Goal: Task Accomplishment & Management: Complete application form

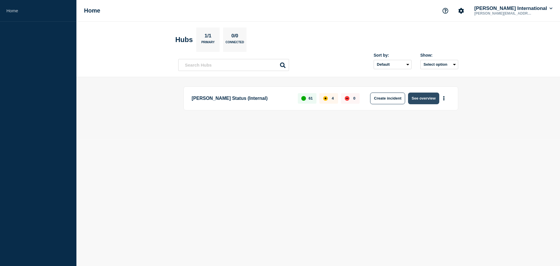
click at [423, 101] on button "See overview" at bounding box center [423, 98] width 31 height 12
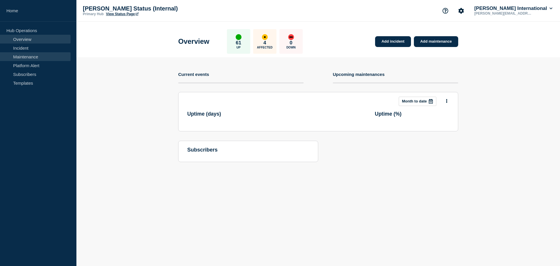
click at [43, 55] on link "Maintenance" at bounding box center [35, 56] width 71 height 9
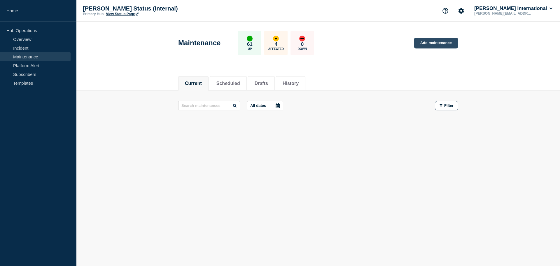
click at [433, 45] on link "Add maintenance" at bounding box center [436, 43] width 44 height 11
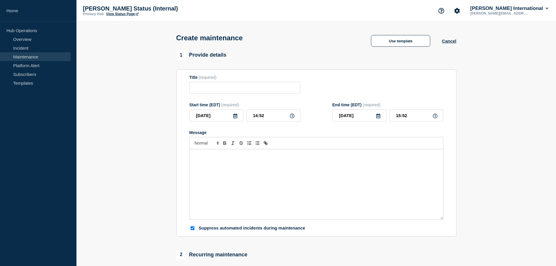
checkbox input "true"
drag, startPoint x: 276, startPoint y: 117, endPoint x: 219, endPoint y: 116, distance: 57.5
click at [219, 116] on div "[DATE] 14:52" at bounding box center [244, 115] width 111 height 12
type input "00:00"
type input "01:00"
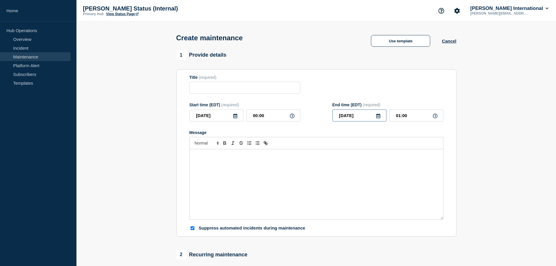
click at [373, 115] on input "[DATE]" at bounding box center [359, 115] width 54 height 12
click at [398, 134] on polyline "button" at bounding box center [399, 133] width 2 height 3
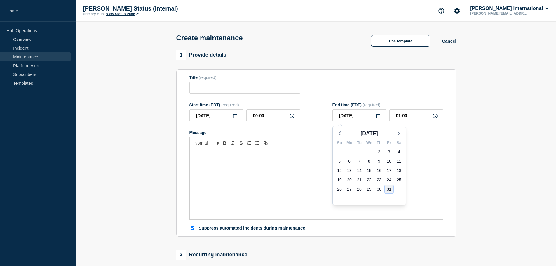
click at [392, 190] on div "31" at bounding box center [389, 189] width 8 height 8
type input "[DATE]"
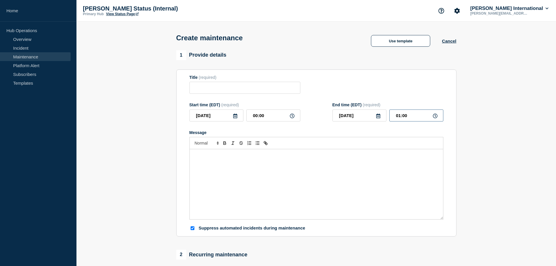
drag, startPoint x: 416, startPoint y: 117, endPoint x: 362, endPoint y: 112, distance: 53.6
click at [362, 112] on div "[DATE] 01:00" at bounding box center [387, 115] width 111 height 12
type input "23:59"
click at [336, 170] on div "Message" at bounding box center [316, 184] width 253 height 70
click at [241, 89] on input "Title" at bounding box center [244, 88] width 111 height 12
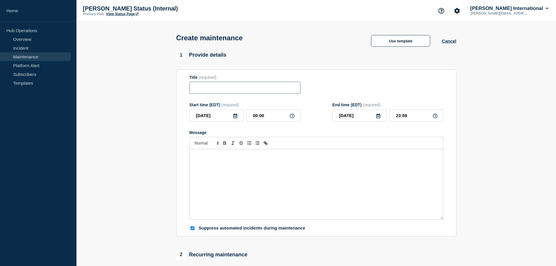
paste input "Migration of CargoWise Webservices to Cloudflare"
type input "Migration of CargoWise Webservices to Cloudflare"
click at [259, 177] on div "Message" at bounding box center [316, 184] width 253 height 70
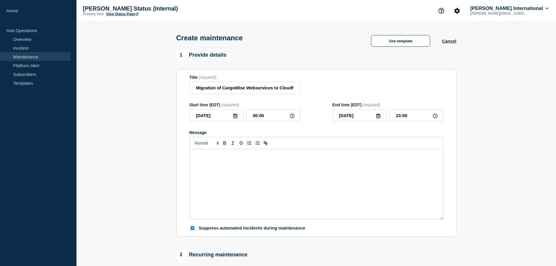
click at [303, 164] on div "Message" at bounding box center [316, 184] width 253 height 70
click at [243, 88] on input "Migration of CargoWise Webservices to Cloudflare" at bounding box center [244, 88] width 111 height 12
paste input "Notice:"
type input "Notice: Migration of CargoWise Webservices to Cloudflare"
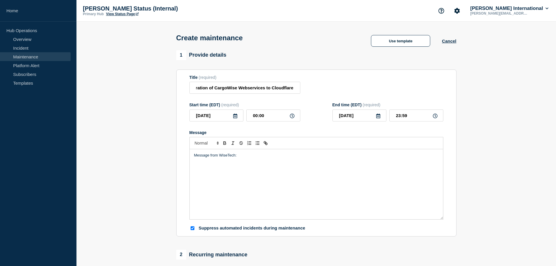
scroll to position [0, 0]
click at [292, 173] on div "Message from WiseTech:" at bounding box center [316, 184] width 253 height 70
click at [245, 200] on div "Message from WiseTech: Notice: Migration of CargoWise Webservices to Cloudflare" at bounding box center [316, 184] width 253 height 70
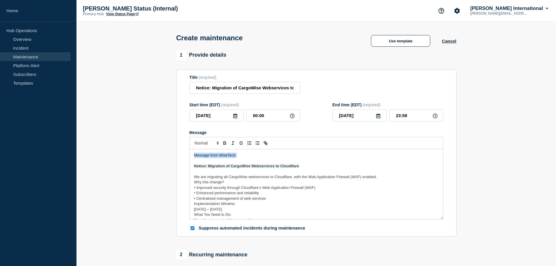
drag, startPoint x: 239, startPoint y: 154, endPoint x: 148, endPoint y: 152, distance: 91.6
click at [148, 152] on section "1 Provide details Title (required) Notice: Migration of CargoWise Webservices t…" at bounding box center [315, 252] width 479 height 405
click at [194, 174] on p "Message" at bounding box center [316, 171] width 244 height 5
click at [385, 178] on p "We are migrating all CargoWise webservices to Cloudflare, with the Web Applicat…" at bounding box center [316, 176] width 244 height 5
click at [226, 190] on p "Why this change?" at bounding box center [316, 187] width 244 height 5
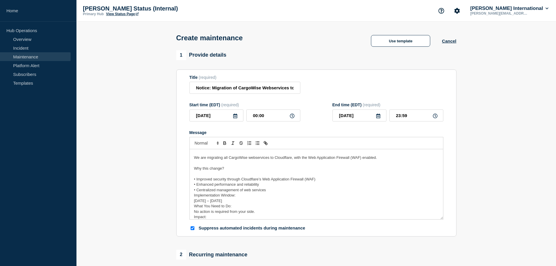
scroll to position [29, 0]
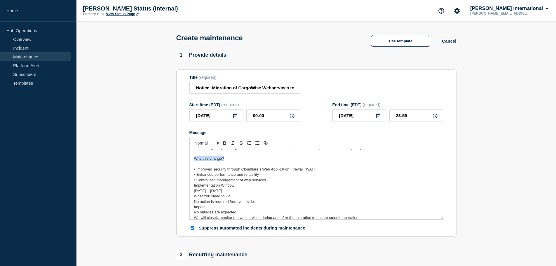
drag, startPoint x: 228, startPoint y: 160, endPoint x: 185, endPoint y: 160, distance: 42.3
click at [185, 160] on section "Title (required) Notice: Migration of CargoWise Webservices to Cloudflare Start…" at bounding box center [316, 152] width 280 height 167
click at [275, 181] on p "• Centralized management of web services" at bounding box center [316, 179] width 244 height 5
drag, startPoint x: 241, startPoint y: 191, endPoint x: 171, endPoint y: 192, distance: 69.4
click at [171, 192] on section "1 Provide details Title (required) Notice: Migration of CargoWise Webservices t…" at bounding box center [315, 252] width 479 height 405
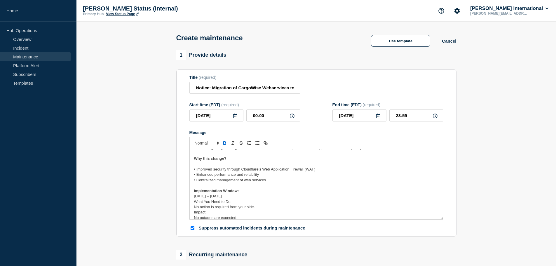
click at [261, 193] on p "Implementation Window:" at bounding box center [316, 190] width 244 height 5
click at [214, 164] on p "Message" at bounding box center [316, 163] width 244 height 5
click at [243, 190] on p "Implementation Window:" at bounding box center [316, 190] width 244 height 5
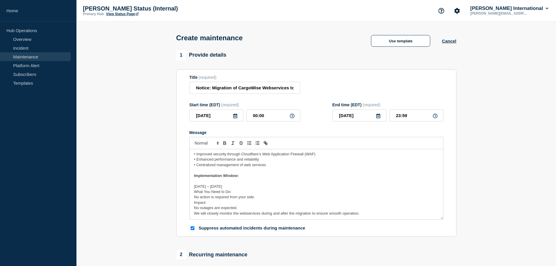
scroll to position [45, 0]
click at [244, 192] on p "What You Need to Do:" at bounding box center [316, 191] width 244 height 5
click at [271, 187] on p "[DATE] – [DATE]" at bounding box center [316, 185] width 244 height 5
drag, startPoint x: 246, startPoint y: 197, endPoint x: 184, endPoint y: 196, distance: 62.1
click at [184, 196] on section "Title (required) Notice: Migration of CargoWise Webservices to Cloudflare Start…" at bounding box center [316, 152] width 280 height 167
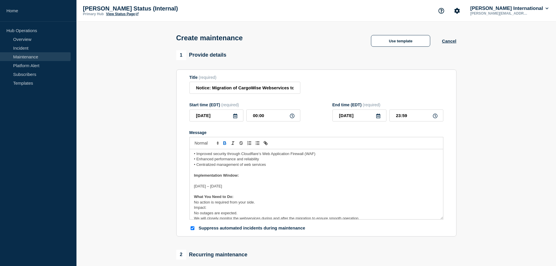
click at [256, 198] on p "What You Need to Do:" at bounding box center [316, 196] width 244 height 5
click at [193, 185] on div "Message from WiseTech: Notice: Migration of CargoWise Webservices to Cloudflare…" at bounding box center [316, 184] width 253 height 70
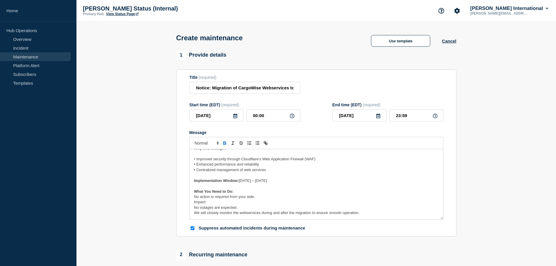
click at [263, 198] on p "No action is required from your side." at bounding box center [316, 196] width 244 height 5
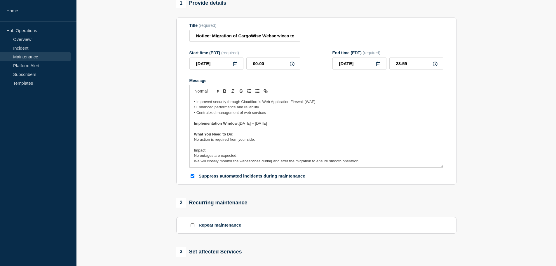
scroll to position [58, 0]
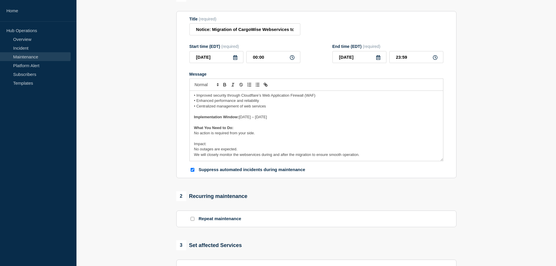
click at [193, 136] on div "Message from WiseTech: Notice: Migration of CargoWise Webservices to Cloudflare…" at bounding box center [316, 126] width 253 height 70
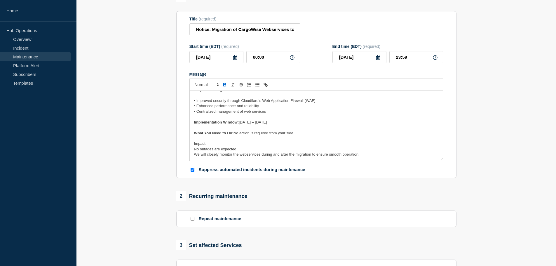
click at [193, 145] on div "Message from WiseTech: Notice: Migration of CargoWise Webservices to Cloudflare…" at bounding box center [316, 126] width 253 height 70
click at [194, 151] on span "No outages are expected." at bounding box center [215, 149] width 43 height 4
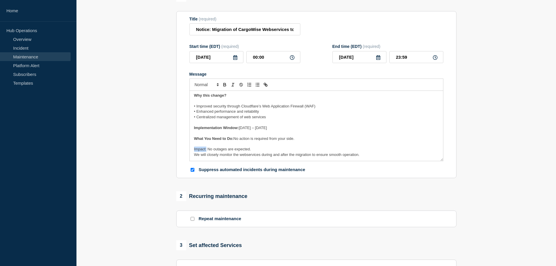
drag, startPoint x: 206, startPoint y: 150, endPoint x: 188, endPoint y: 150, distance: 18.1
click at [188, 150] on section "Title (required) Notice: Migration of CargoWise Webservices to Cloudflare Start…" at bounding box center [316, 94] width 280 height 167
click at [256, 150] on p "Impact: No outages are expected." at bounding box center [316, 148] width 244 height 5
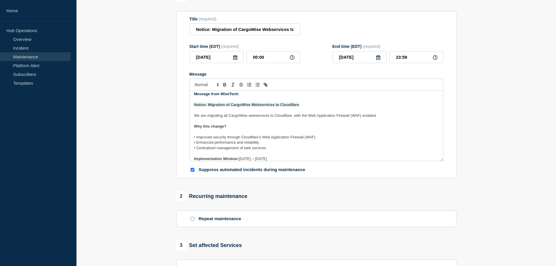
scroll to position [0, 0]
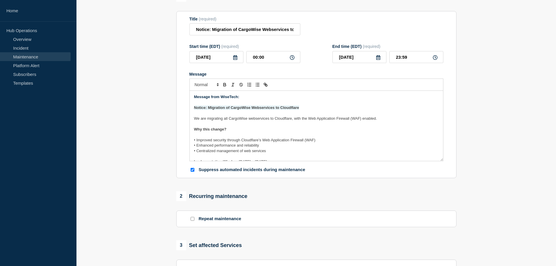
click at [248, 97] on p "Message from WiseTech:" at bounding box center [316, 96] width 244 height 5
click at [335, 107] on p "Notice: Migration of CargoWise Webservices to Cloudflare" at bounding box center [316, 107] width 244 height 5
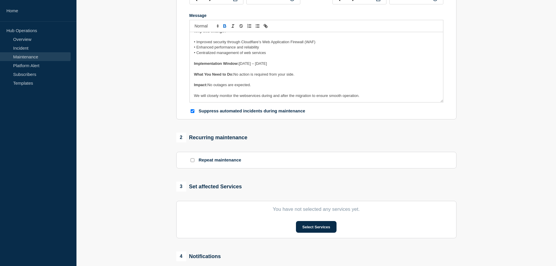
scroll to position [175, 0]
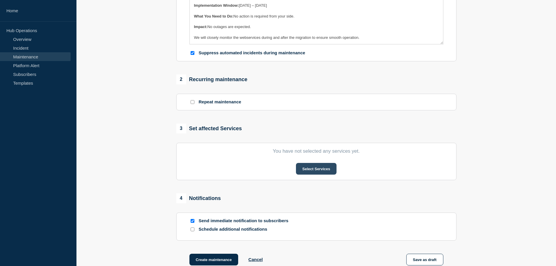
click at [311, 171] on button "Select Services" at bounding box center [316, 169] width 41 height 12
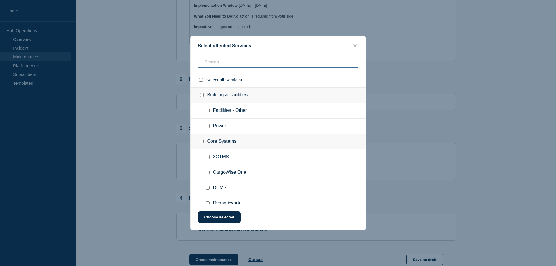
drag, startPoint x: 245, startPoint y: 67, endPoint x: 263, endPoint y: 67, distance: 18.1
click at [246, 67] on input "text" at bounding box center [278, 62] width 160 height 12
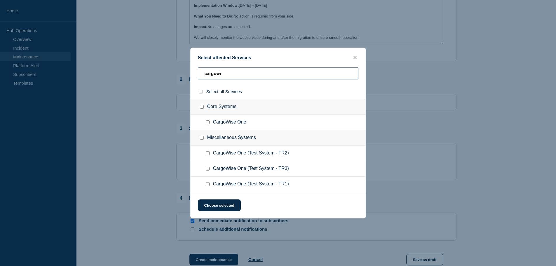
type input "cargowi"
click at [208, 122] on input "CargoWise One checkbox" at bounding box center [208, 122] width 4 height 4
checkbox input "true"
click at [223, 207] on button "Choose selected" at bounding box center [219, 205] width 43 height 12
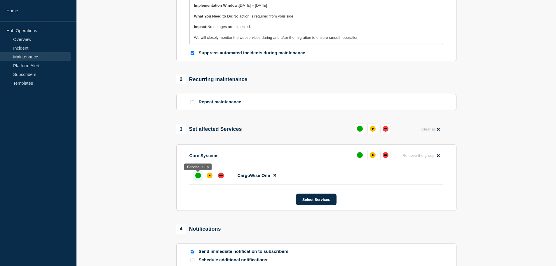
click at [198, 178] on div "up" at bounding box center [198, 175] width 6 height 6
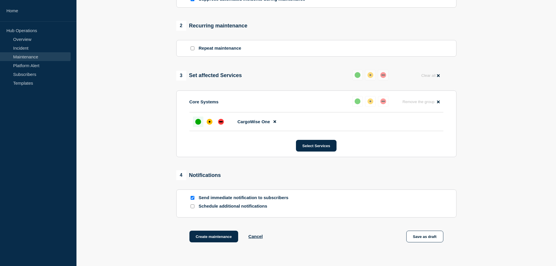
scroll to position [274, 0]
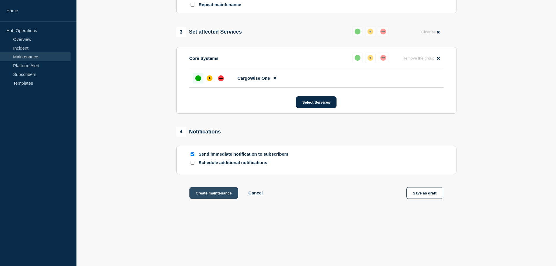
click at [205, 192] on button "Create maintenance" at bounding box center [213, 193] width 49 height 12
